Goal: Communication & Community: Answer question/provide support

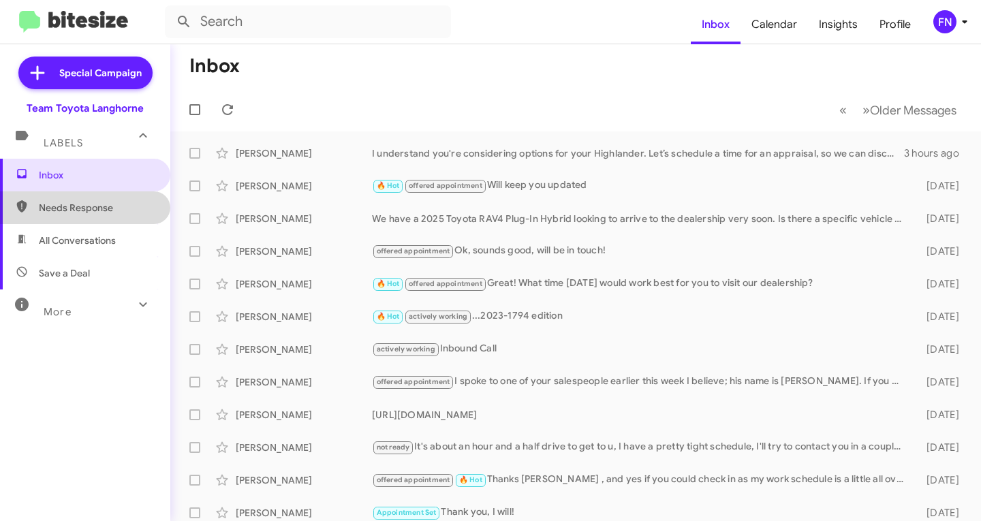
click at [123, 224] on div "Inbox Needs Response All Conversations Save a Deal More Important 🔥 Hot Appoint…" at bounding box center [85, 315] width 170 height 313
click at [118, 236] on span "All Conversations" at bounding box center [85, 240] width 170 height 33
type input "in:all-conversations"
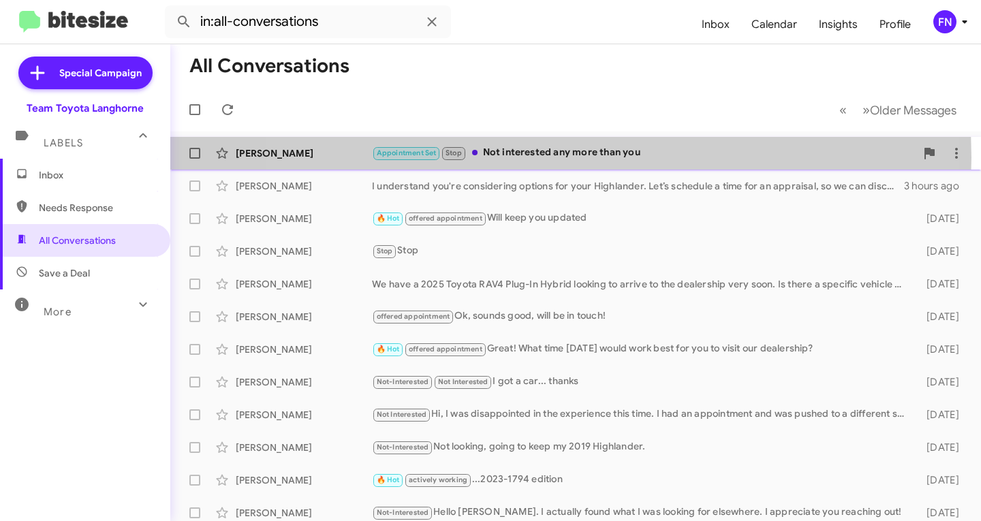
click at [532, 157] on div "Appointment Set Stop Not interested any more than you" at bounding box center [644, 153] width 544 height 16
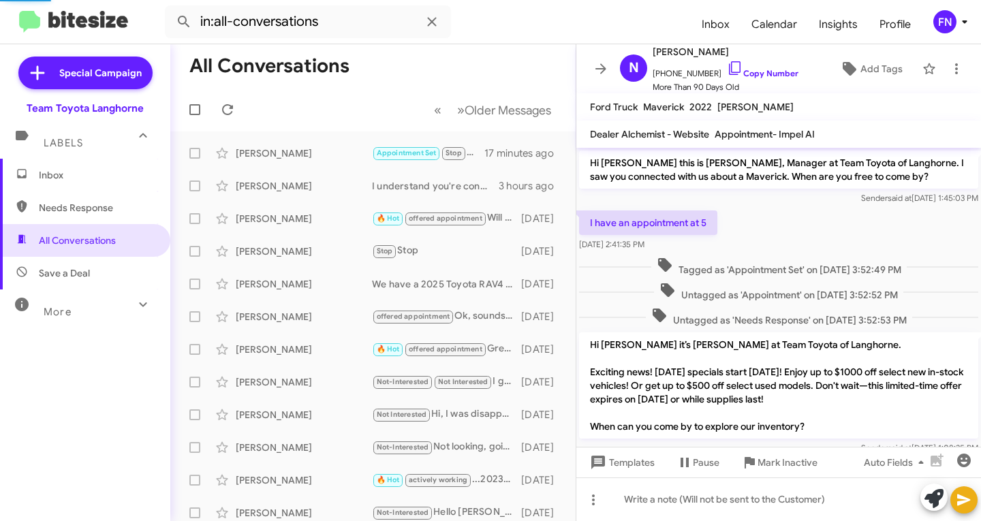
scroll to position [144, 0]
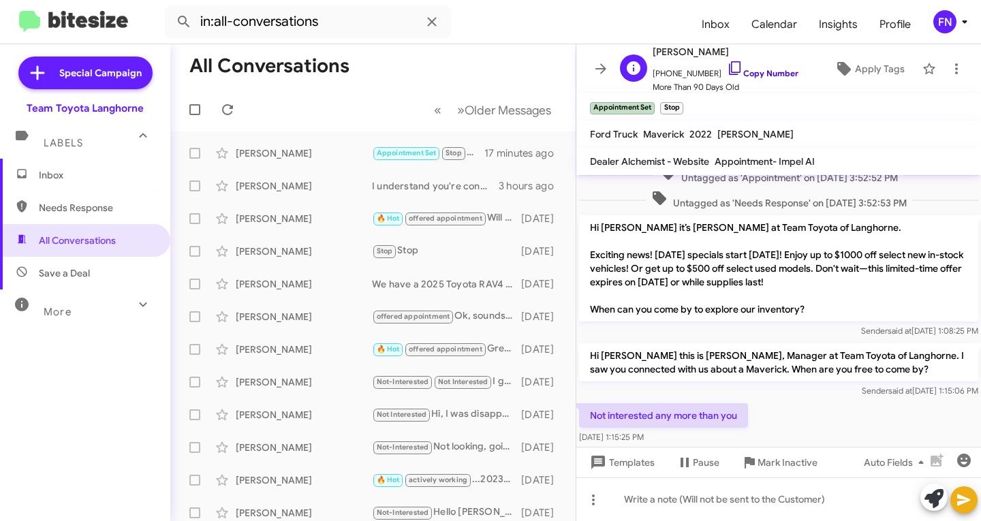
click at [769, 71] on link "Copy Number" at bounding box center [763, 73] width 72 height 10
click at [72, 172] on span "Inbox" at bounding box center [97, 175] width 116 height 14
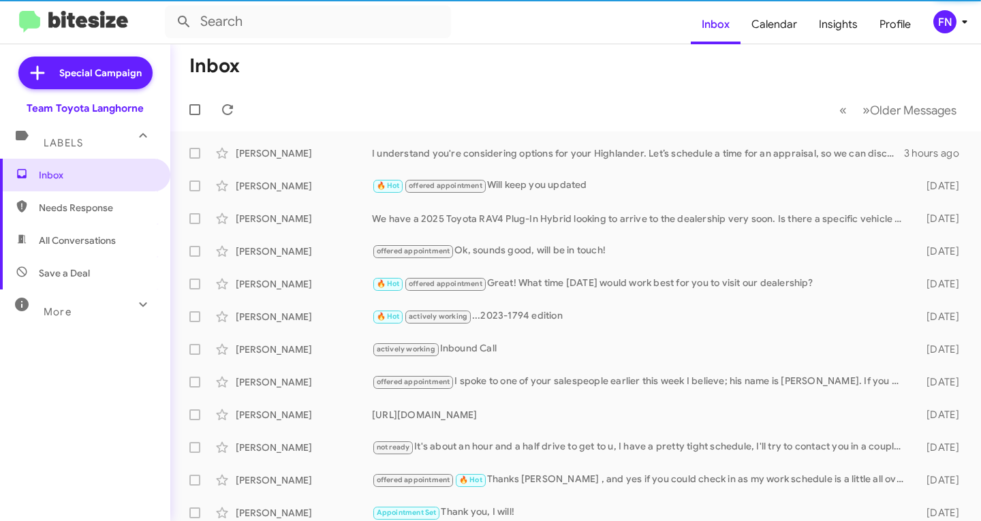
click at [82, 243] on span "All Conversations" at bounding box center [77, 241] width 77 height 14
type input "in:all-conversations"
